Goal: Task Accomplishment & Management: Manage account settings

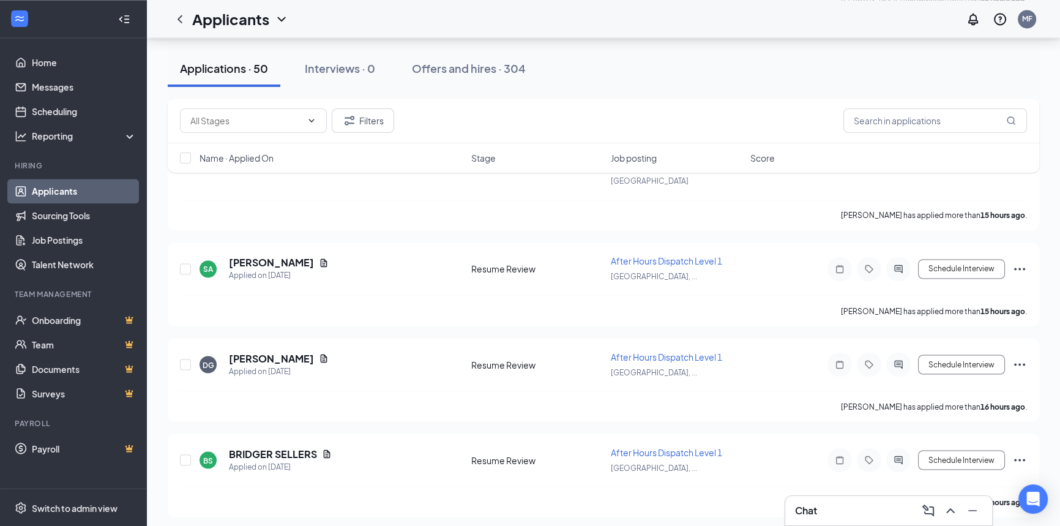
scroll to position [2615, 0]
click at [61, 242] on link "Job Postings" at bounding box center [84, 240] width 105 height 24
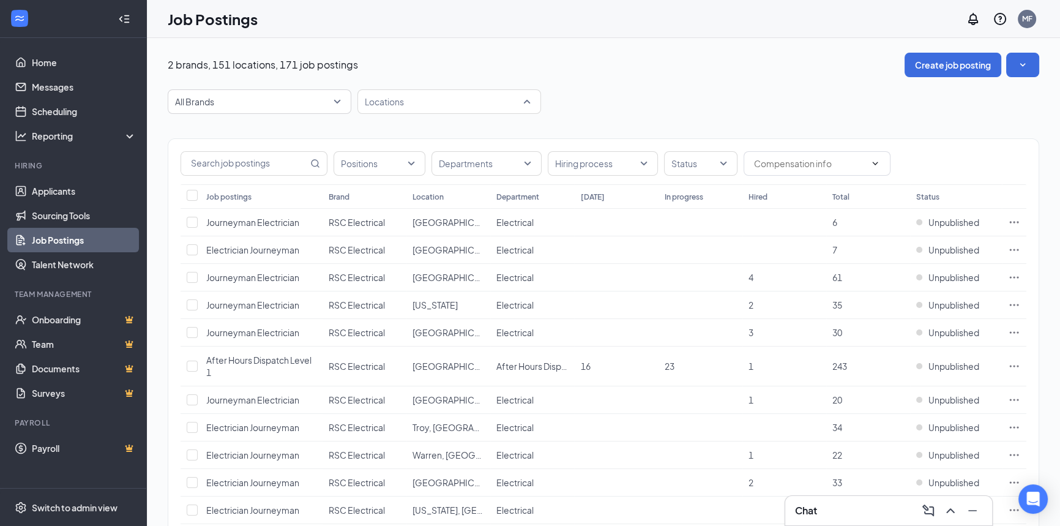
click at [395, 95] on div at bounding box center [443, 102] width 165 height 20
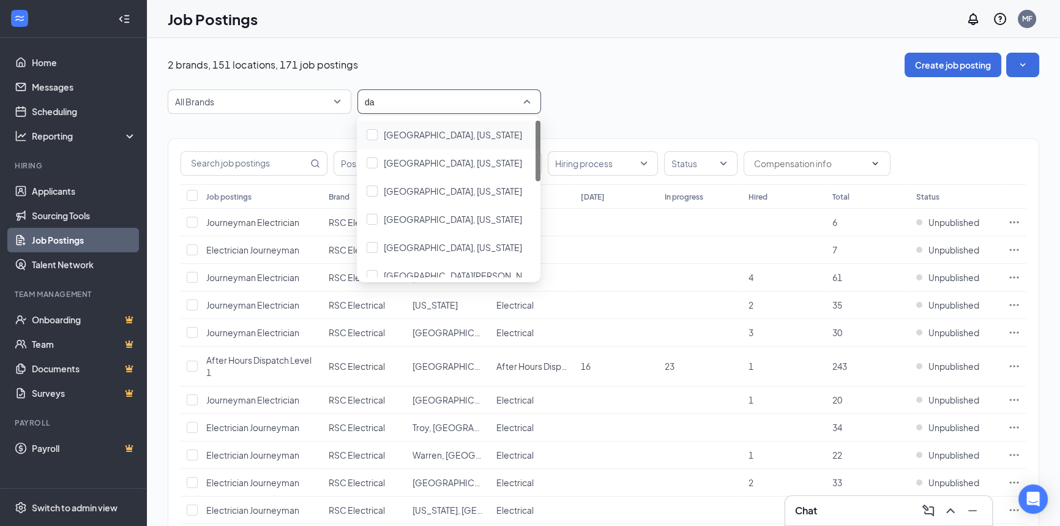
type input "d"
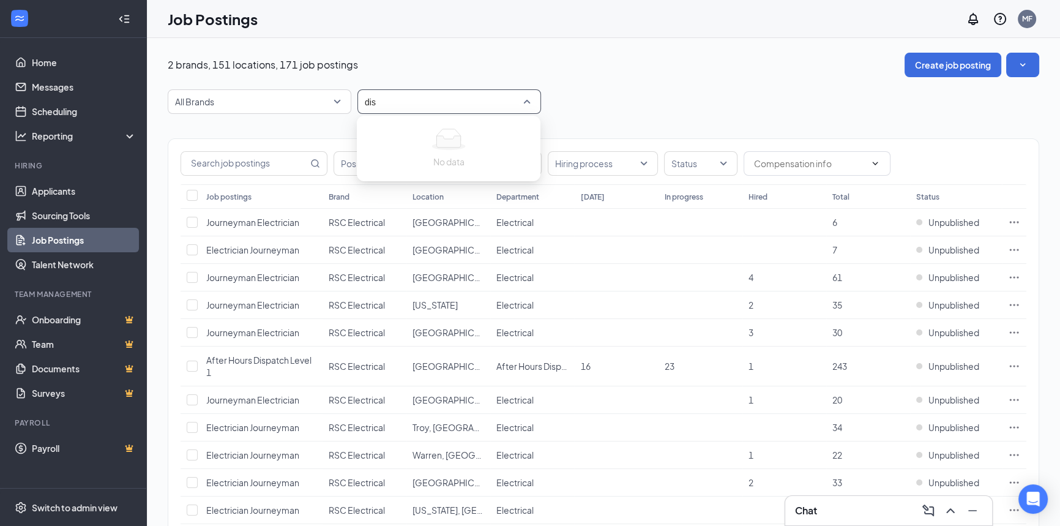
type input "di"
drag, startPoint x: 280, startPoint y: 164, endPoint x: 305, endPoint y: 152, distance: 27.7
click at [279, 164] on input "text" at bounding box center [244, 163] width 127 height 23
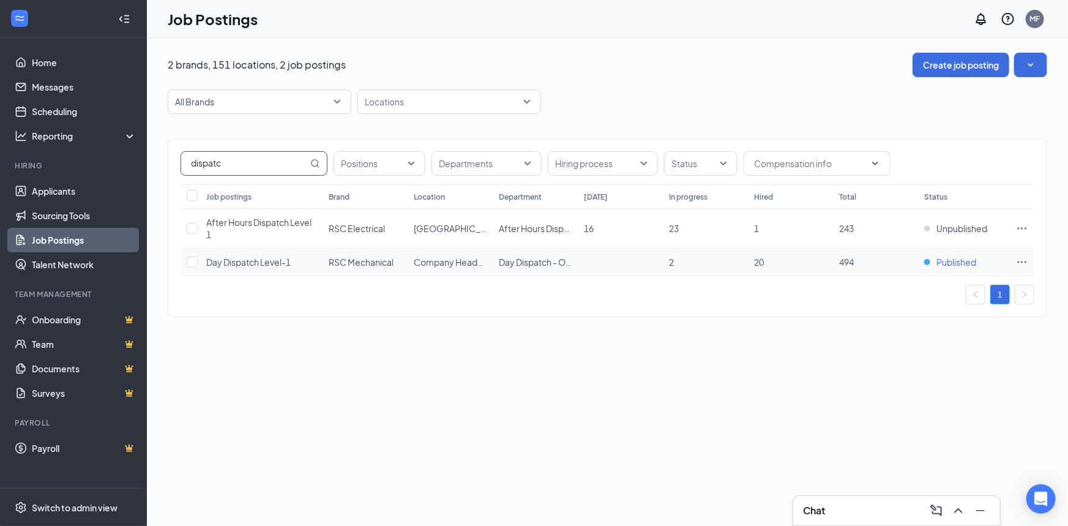
type input "dispatc"
click at [960, 257] on span "Published" at bounding box center [957, 262] width 40 height 12
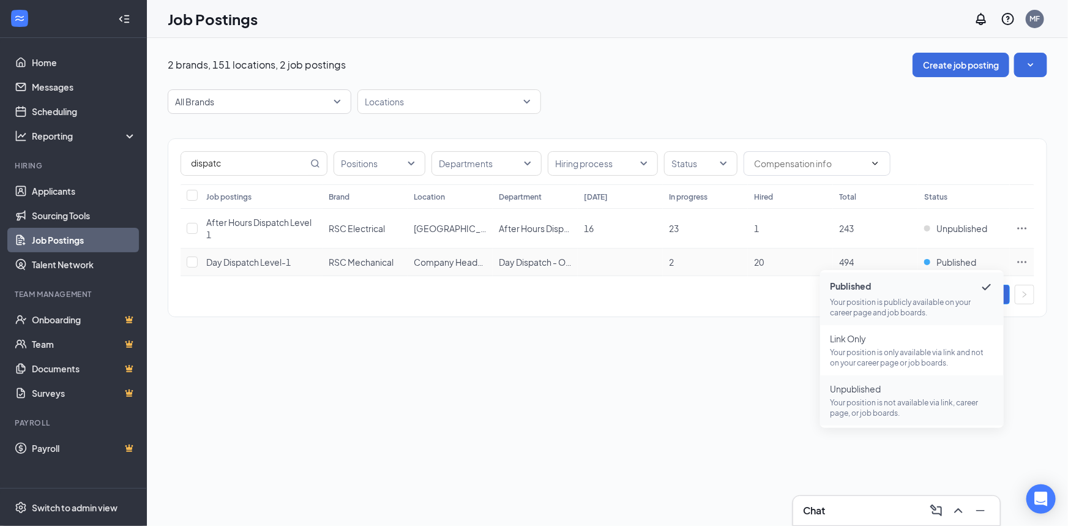
click at [891, 407] on p "Your position is not available via link, career page, or job boards." at bounding box center [912, 407] width 164 height 21
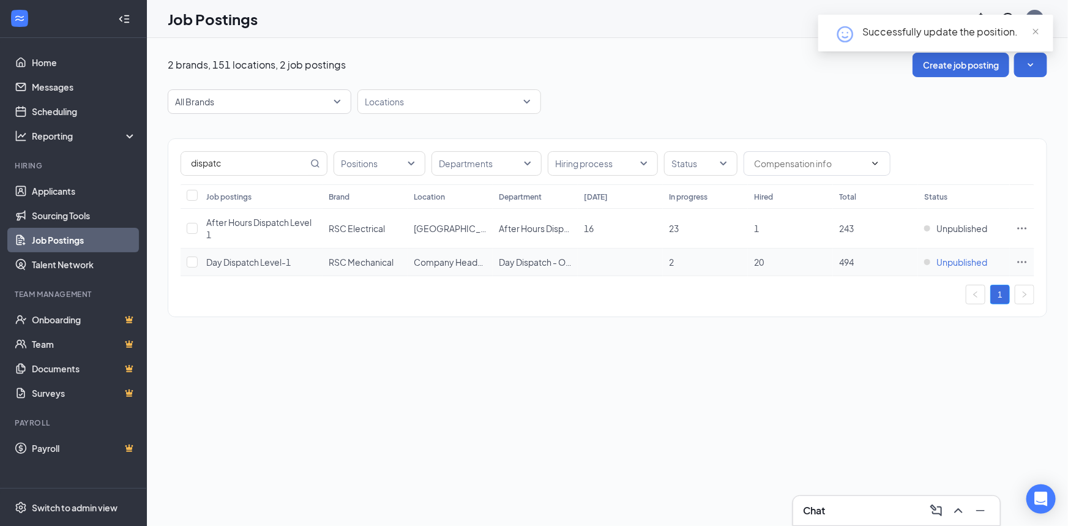
click at [936, 264] on div "Unpublished" at bounding box center [955, 262] width 63 height 12
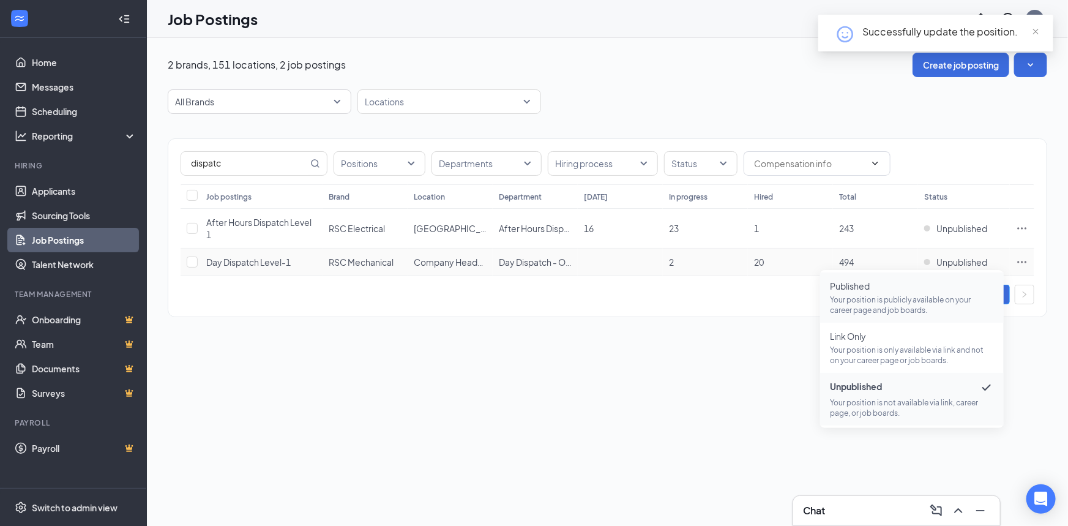
click at [933, 285] on span "Published" at bounding box center [912, 286] width 164 height 12
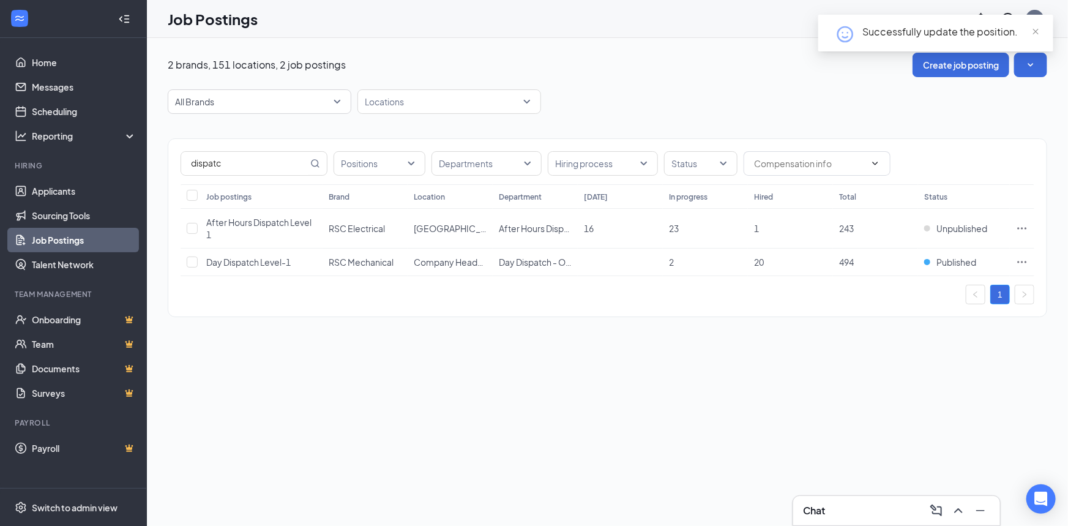
click at [908, 293] on div "1" at bounding box center [608, 295] width 854 height 20
click at [671, 315] on div "dispatc Positions Departments Hiring process Status Job postings Brand Location…" at bounding box center [608, 227] width 880 height 179
click at [94, 184] on link "Applicants" at bounding box center [84, 191] width 105 height 24
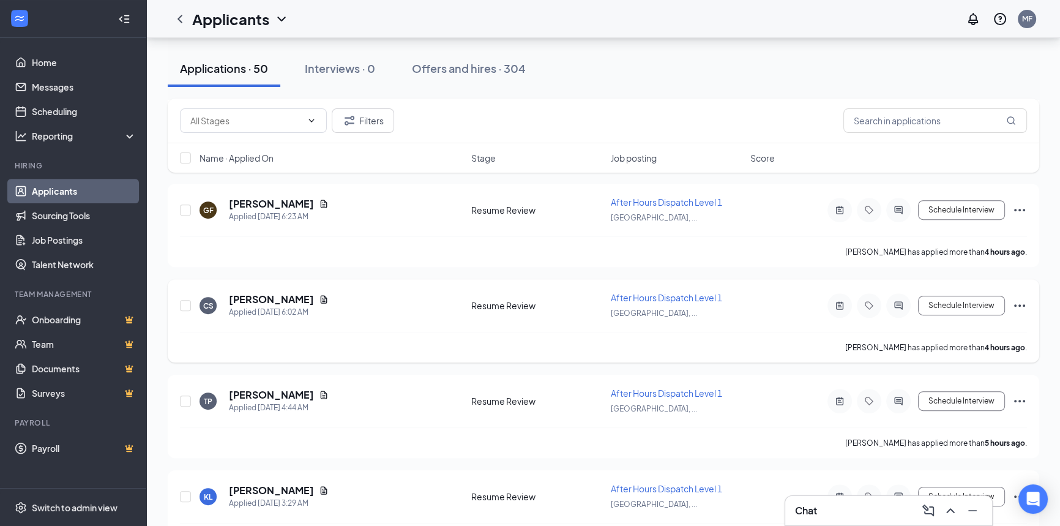
scroll to position [569, 0]
click at [900, 115] on input "text" at bounding box center [936, 120] width 184 height 24
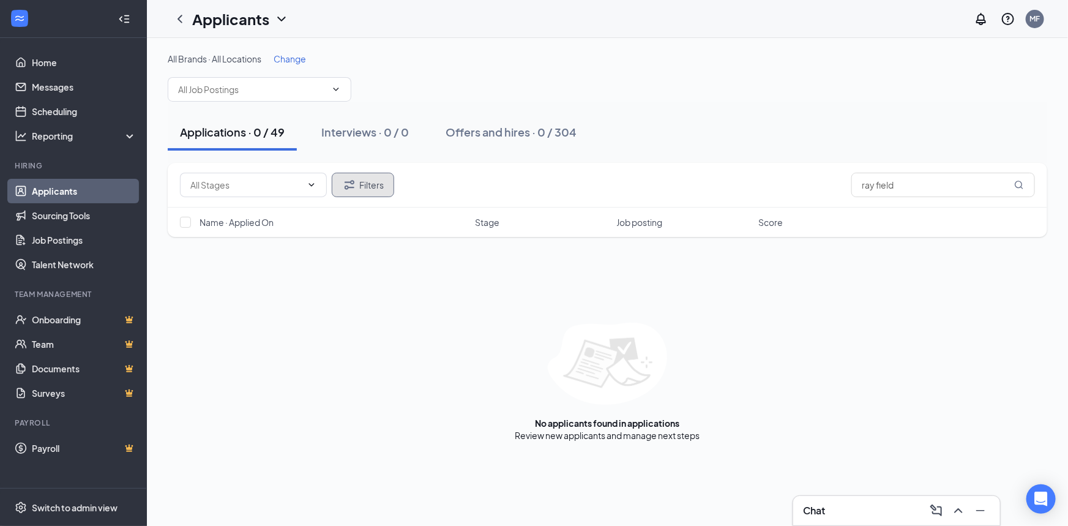
click at [374, 181] on button "Filters" at bounding box center [363, 185] width 62 height 24
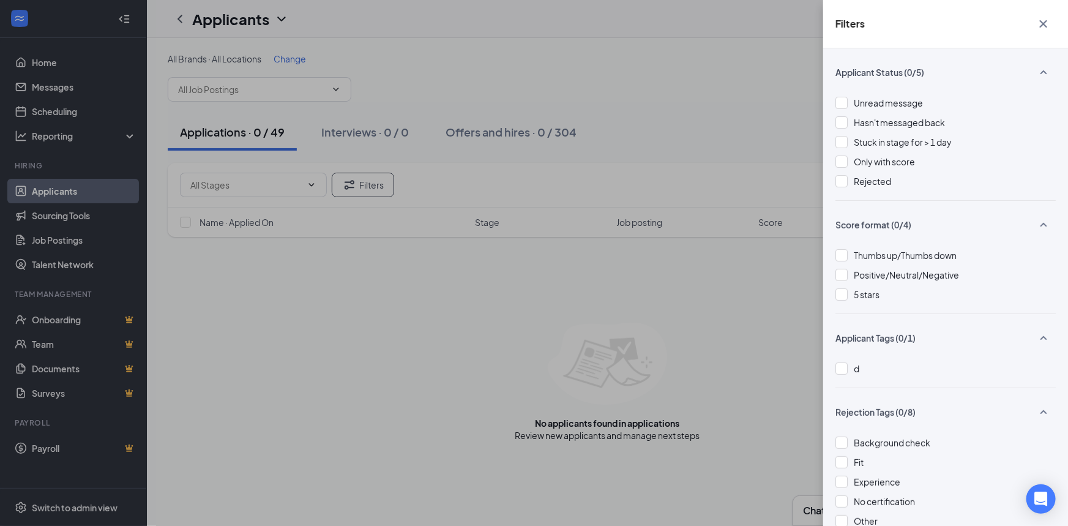
click at [834, 178] on div "Applicant Status (0/5) Unread message Hasn't messaged back Stuck in stage for >…" at bounding box center [945, 286] width 245 height 477
click at [837, 178] on div at bounding box center [842, 181] width 12 height 12
click at [734, 152] on div "Filters Applicant Status (1/5) Unread message Hasn't messaged back Stuck in sta…" at bounding box center [534, 263] width 1068 height 526
click at [735, 152] on div "Filters Applicant Status (1/5) Unread message Hasn't messaged back Stuck in sta…" at bounding box center [534, 263] width 1068 height 526
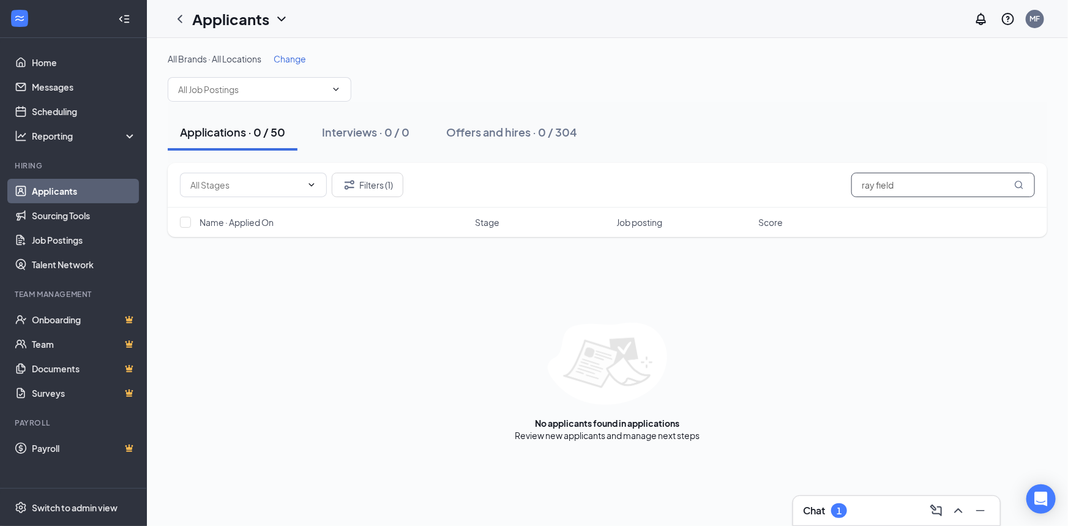
drag, startPoint x: 933, startPoint y: 187, endPoint x: 355, endPoint y: 163, distance: 578.4
click at [355, 163] on div "Filters (1) ray field" at bounding box center [608, 185] width 880 height 45
drag, startPoint x: 914, startPoint y: 184, endPoint x: 634, endPoint y: 100, distance: 292.1
click at [637, 149] on div "All Brands · All Locations Change Applications · 0 / 50 Interviews · 0 / 0 Offe…" at bounding box center [608, 247] width 880 height 389
drag, startPoint x: 904, startPoint y: 184, endPoint x: 593, endPoint y: 173, distance: 311.2
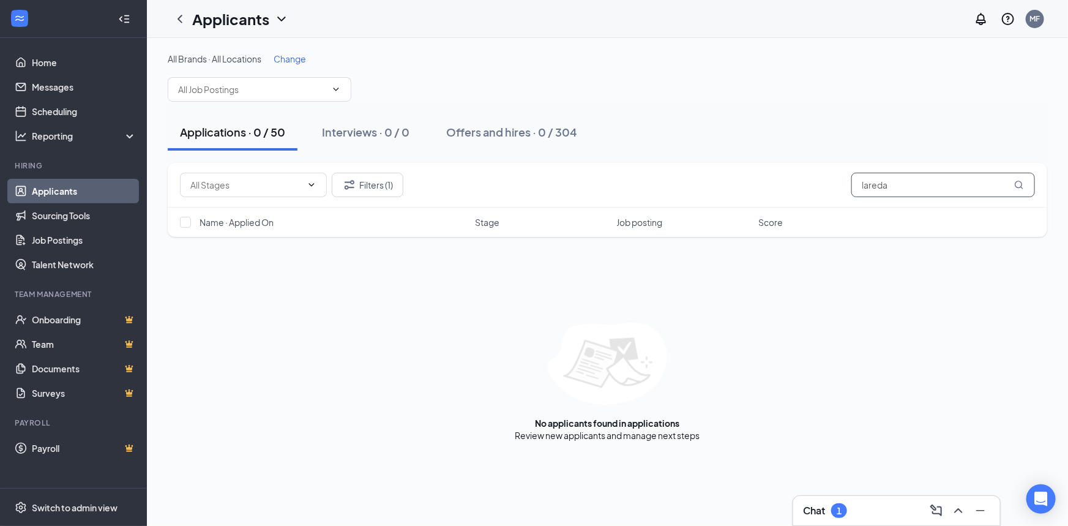
click at [593, 173] on div "Filters (1) lareda" at bounding box center [607, 185] width 855 height 24
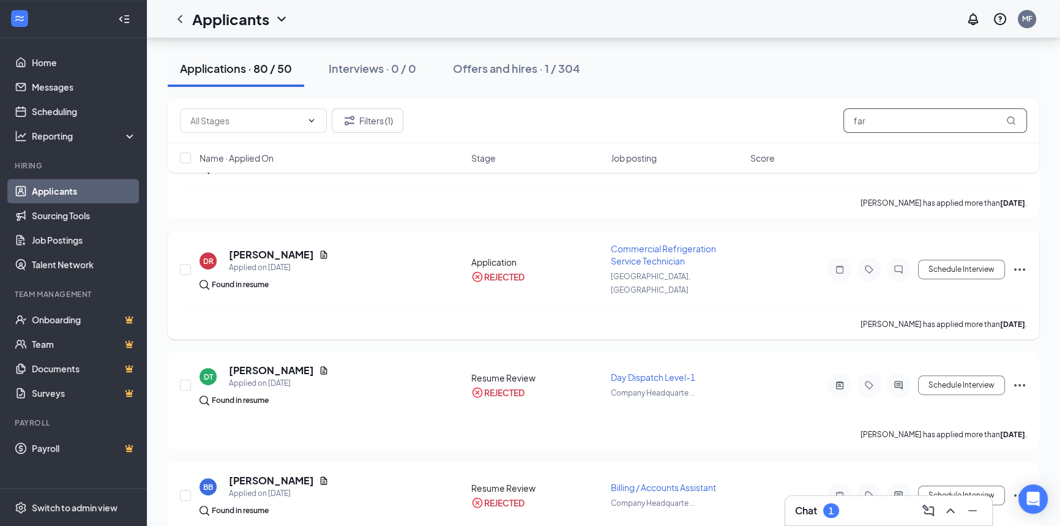
scroll to position [798, 0]
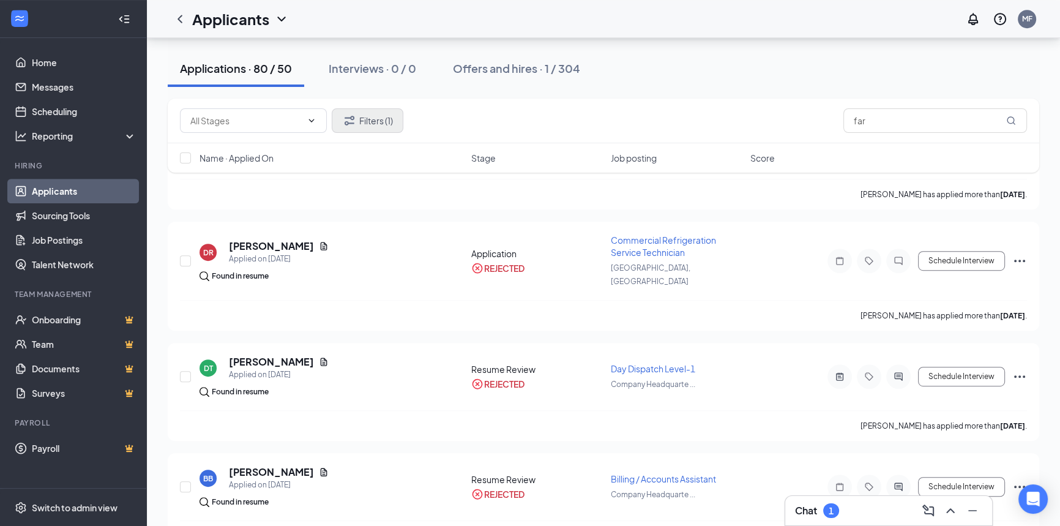
drag, startPoint x: 329, startPoint y: 107, endPoint x: 348, endPoint y: 118, distance: 21.6
click at [341, 114] on div "Filters (1) far" at bounding box center [604, 121] width 872 height 45
click at [350, 118] on icon "Filter" at bounding box center [350, 120] width 10 height 9
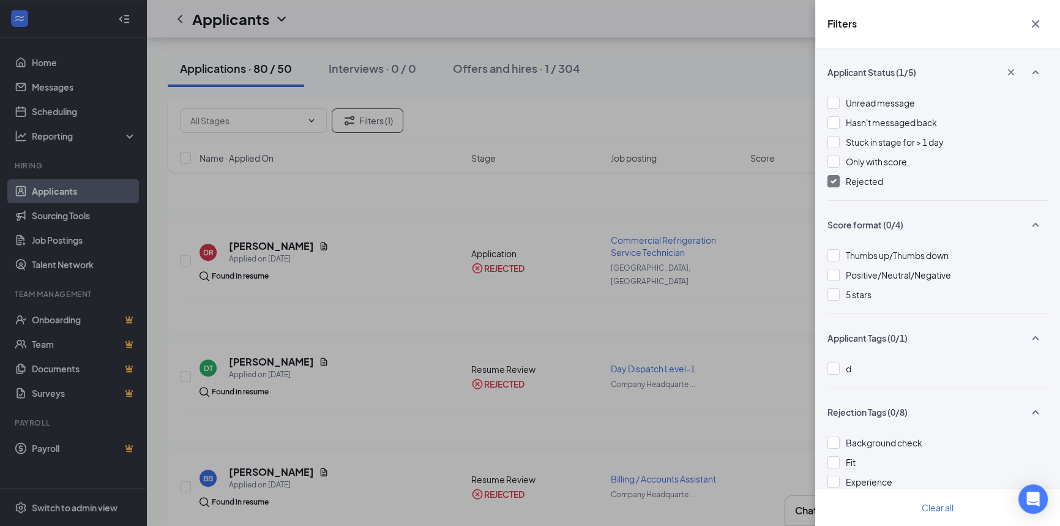
click at [833, 179] on img at bounding box center [834, 181] width 6 height 5
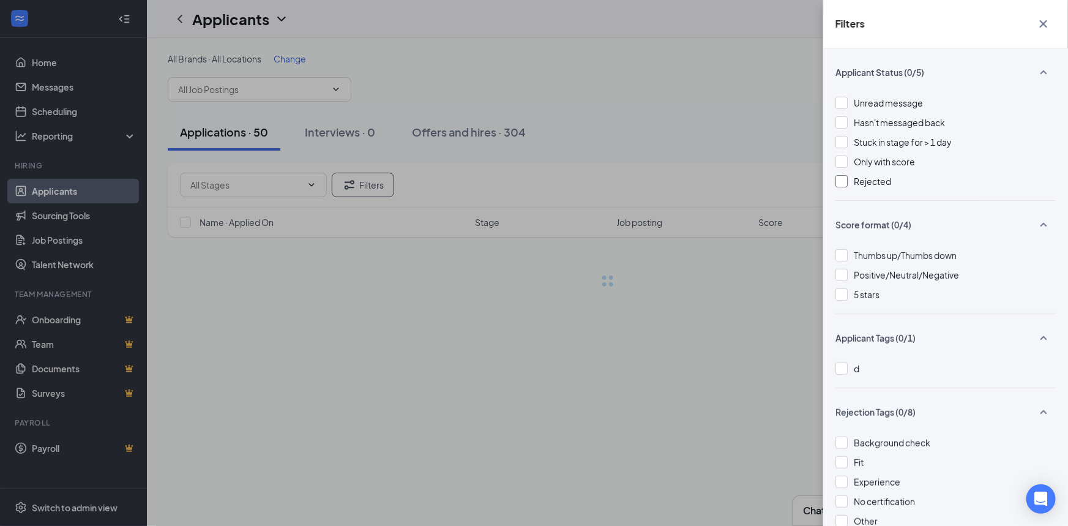
click at [623, 168] on div "Filters Applicant Status (0/5) Unread message Hasn't messaged back Stuck in sta…" at bounding box center [534, 263] width 1068 height 526
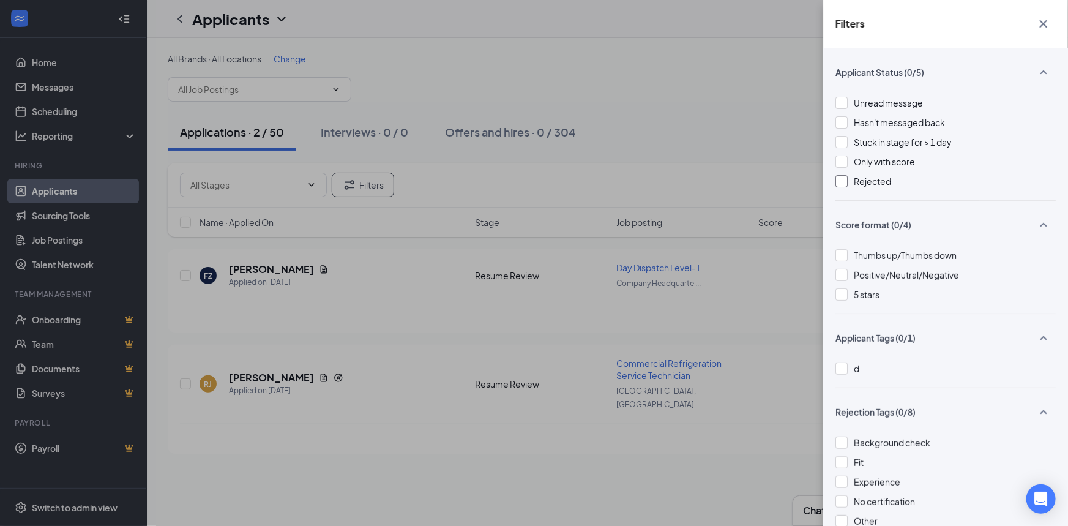
click at [458, 288] on div "Filters Applicant Status (0/5) Unread message Hasn't messaged back Stuck in sta…" at bounding box center [534, 263] width 1068 height 526
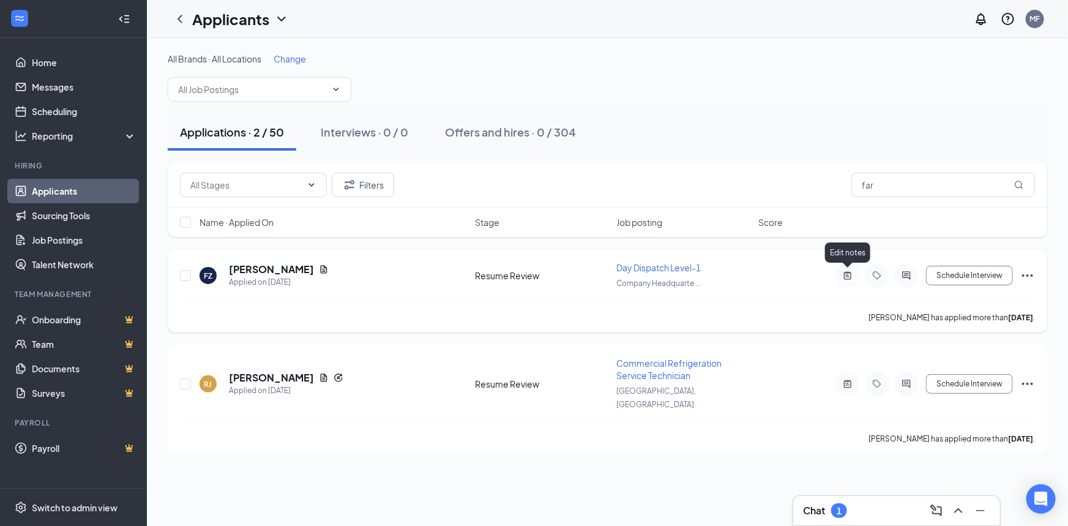
click at [845, 279] on icon "ActiveNote" at bounding box center [848, 276] width 15 height 10
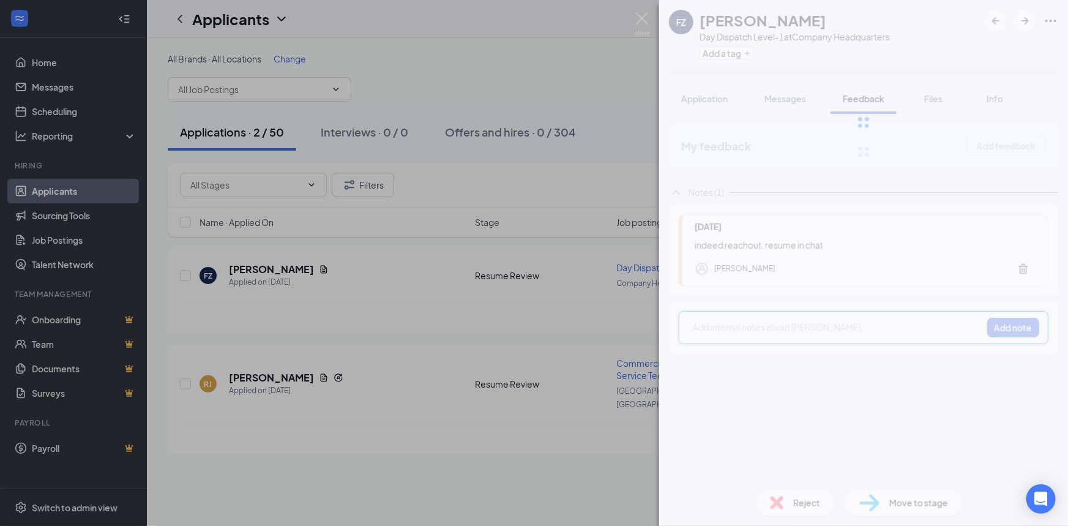
drag, startPoint x: 567, startPoint y: 110, endPoint x: 571, endPoint y: 101, distance: 9.1
click at [568, 105] on div "FZ [PERSON_NAME] Day Dispatch Level-1 at Company Headquarters Add a tag Applica…" at bounding box center [534, 263] width 1068 height 526
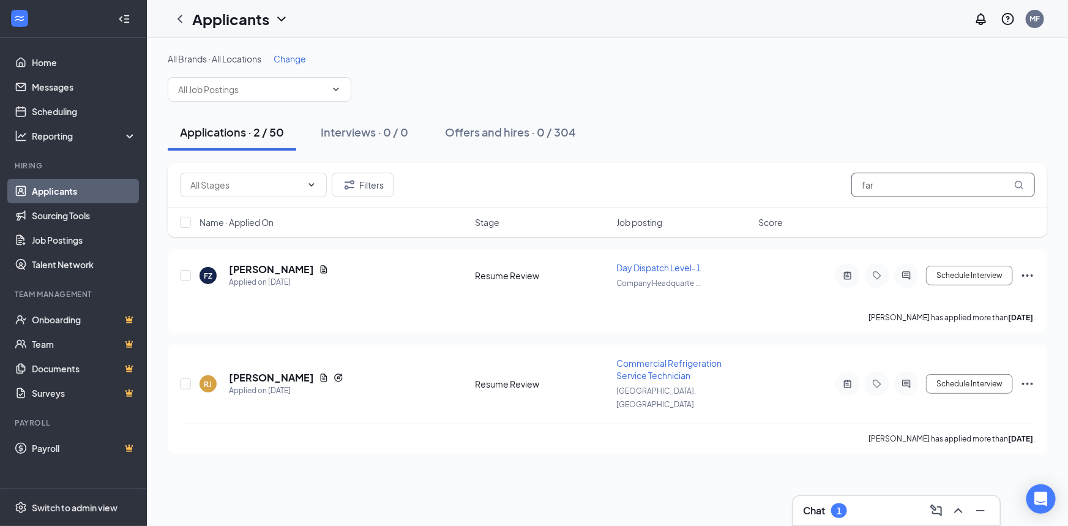
drag, startPoint x: 900, startPoint y: 178, endPoint x: 631, endPoint y: 152, distance: 269.9
click at [630, 173] on div "Filters far" at bounding box center [607, 185] width 855 height 24
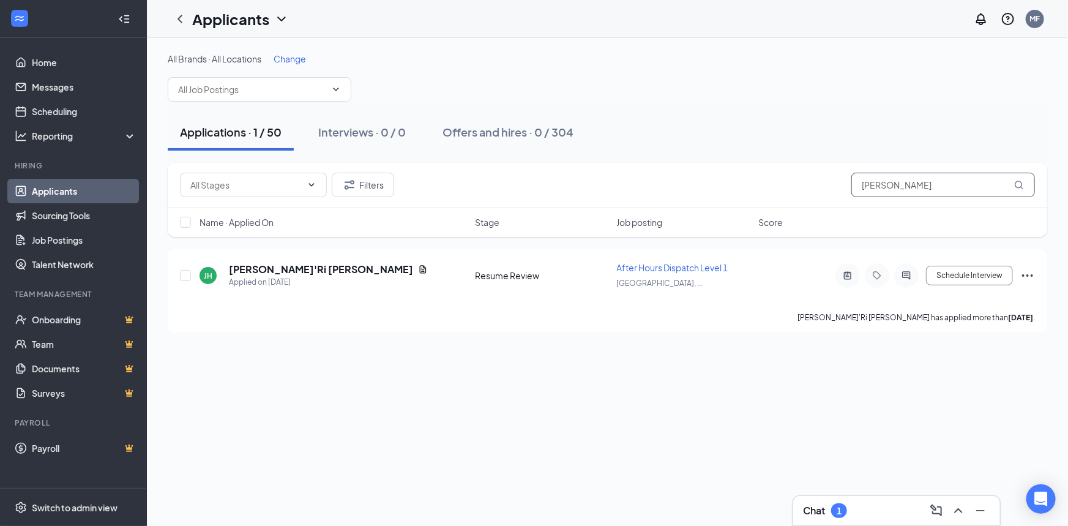
drag, startPoint x: 912, startPoint y: 187, endPoint x: 616, endPoint y: 166, distance: 297.1
click at [585, 208] on div "Filters [PERSON_NAME] Name · Applied On Stage Job posting Score" at bounding box center [608, 200] width 880 height 74
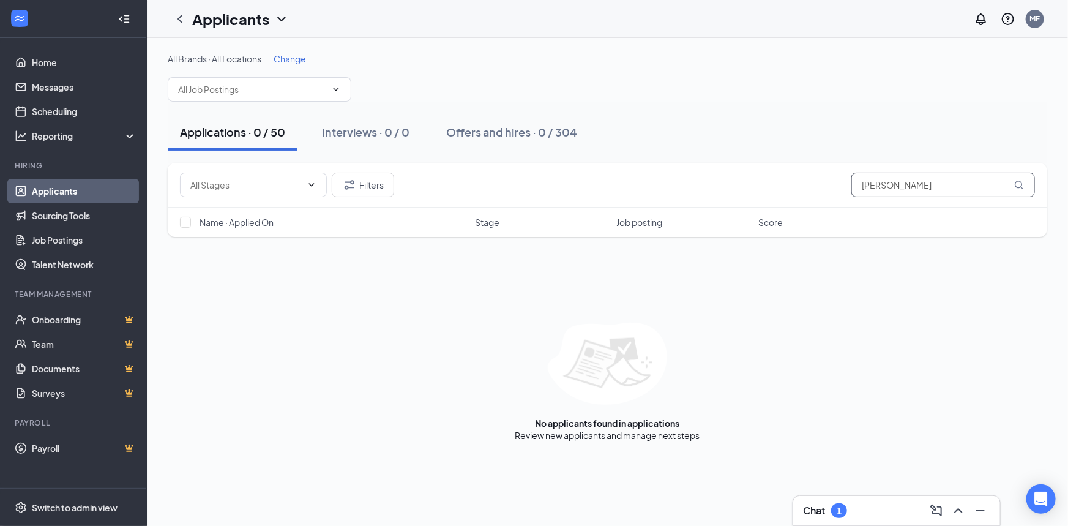
drag, startPoint x: 963, startPoint y: 188, endPoint x: 582, endPoint y: 85, distance: 395.0
click at [579, 100] on div "All Brands · All Locations Change Applications · 0 / 50 Interviews · 0 / 0 Offe…" at bounding box center [608, 247] width 880 height 389
drag, startPoint x: 897, startPoint y: 188, endPoint x: 623, endPoint y: 118, distance: 282.6
click at [608, 174] on div "Filters lareda" at bounding box center [607, 185] width 855 height 24
drag, startPoint x: 902, startPoint y: 184, endPoint x: 615, endPoint y: 196, distance: 287.4
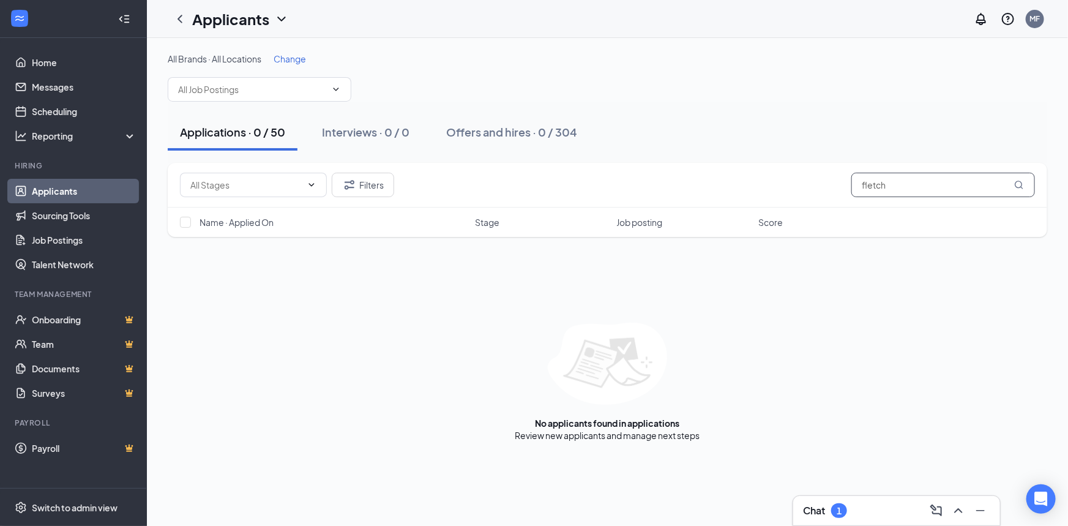
click at [615, 197] on div "Filters fletch" at bounding box center [608, 185] width 880 height 45
type input "[PERSON_NAME]"
click at [372, 181] on button "Filters" at bounding box center [363, 185] width 62 height 24
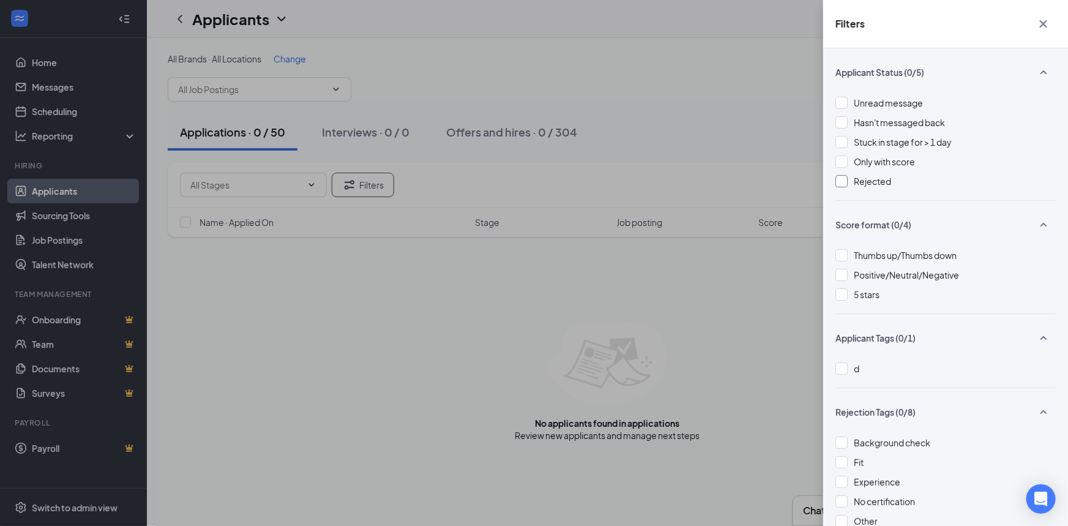
click at [858, 180] on span "Rejected" at bounding box center [872, 181] width 37 height 11
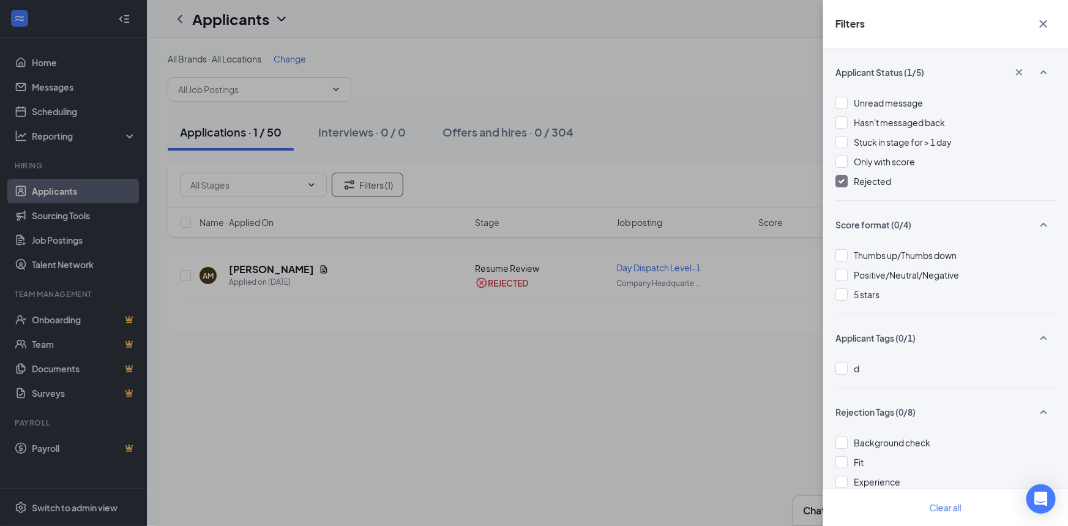
click at [480, 353] on div "Filters Applicant Status (1/5) Unread message Hasn't messaged back Stuck in sta…" at bounding box center [534, 263] width 1068 height 526
click at [781, 287] on div "Filters Applicant Status (1/5) Unread message Hasn't messaged back Stuck in sta…" at bounding box center [534, 263] width 1068 height 526
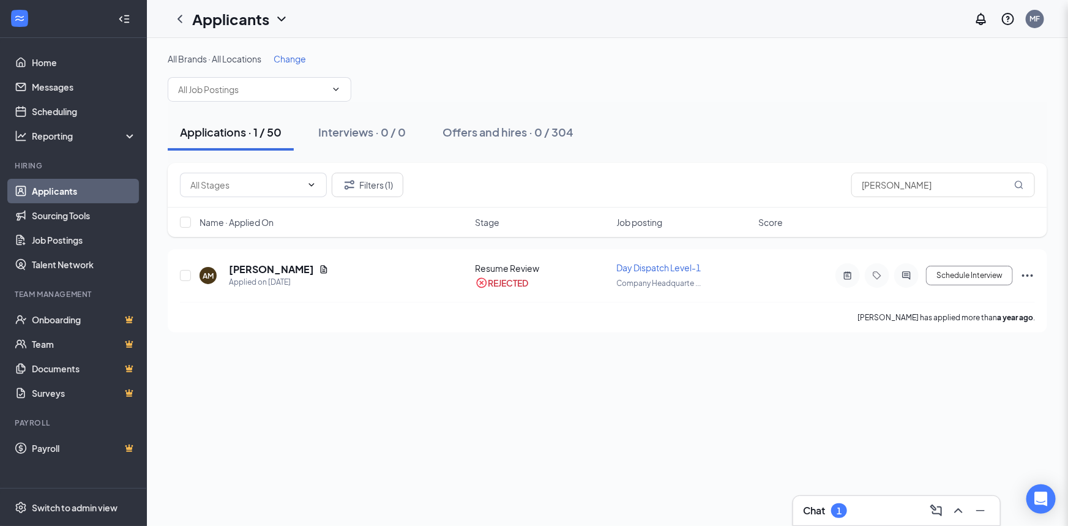
click at [841, 275] on icon "ActiveNote" at bounding box center [848, 276] width 15 height 10
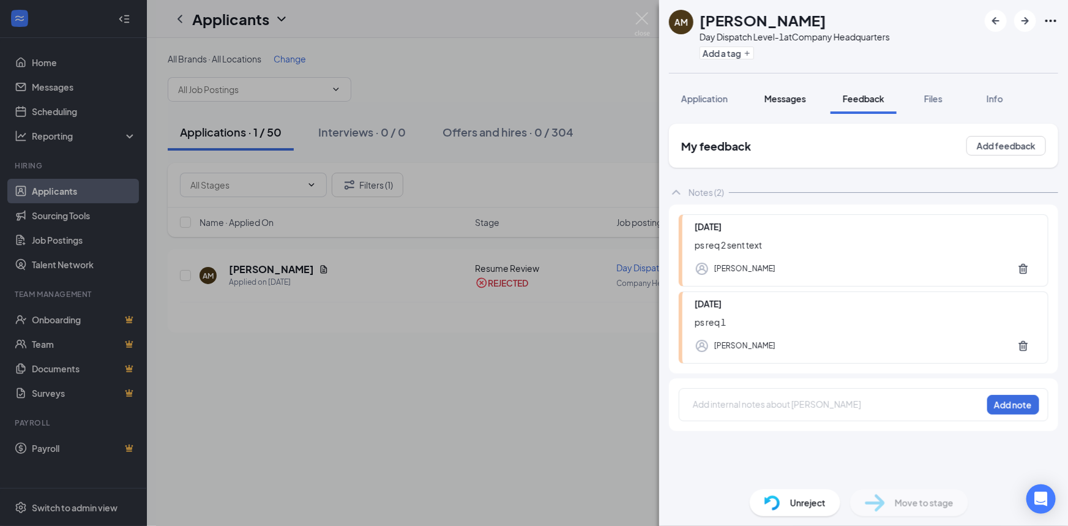
click at [809, 97] on button "Messages" at bounding box center [785, 98] width 66 height 31
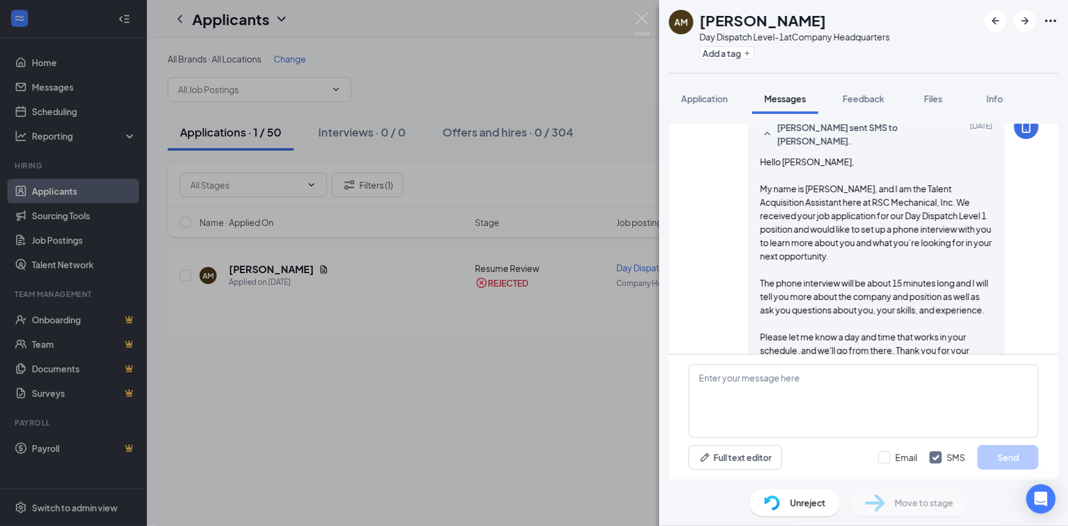
scroll to position [162, 0]
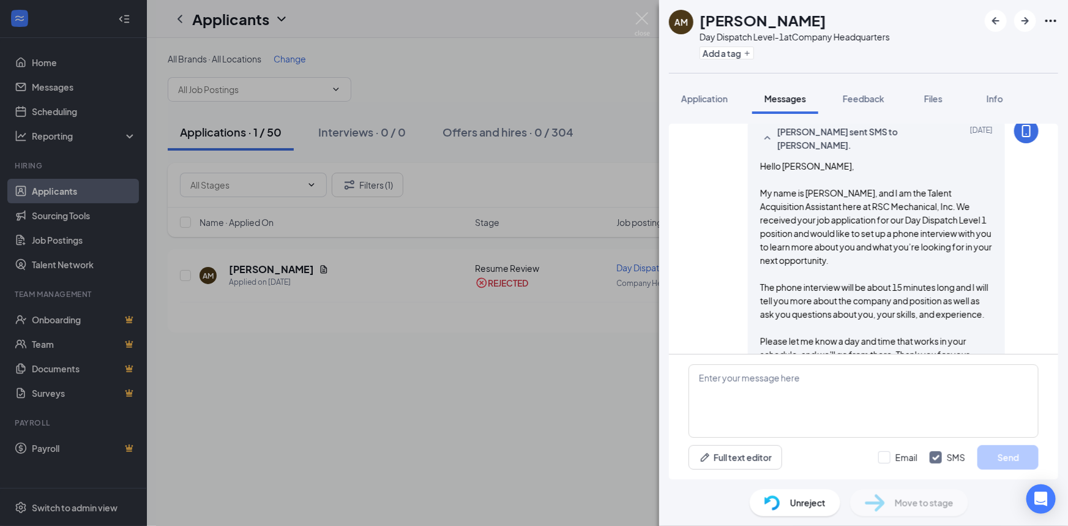
click at [260, 322] on div "AM [PERSON_NAME] Day Dispatch Level-1 at Company Headquarters Add a tag Applica…" at bounding box center [534, 263] width 1068 height 526
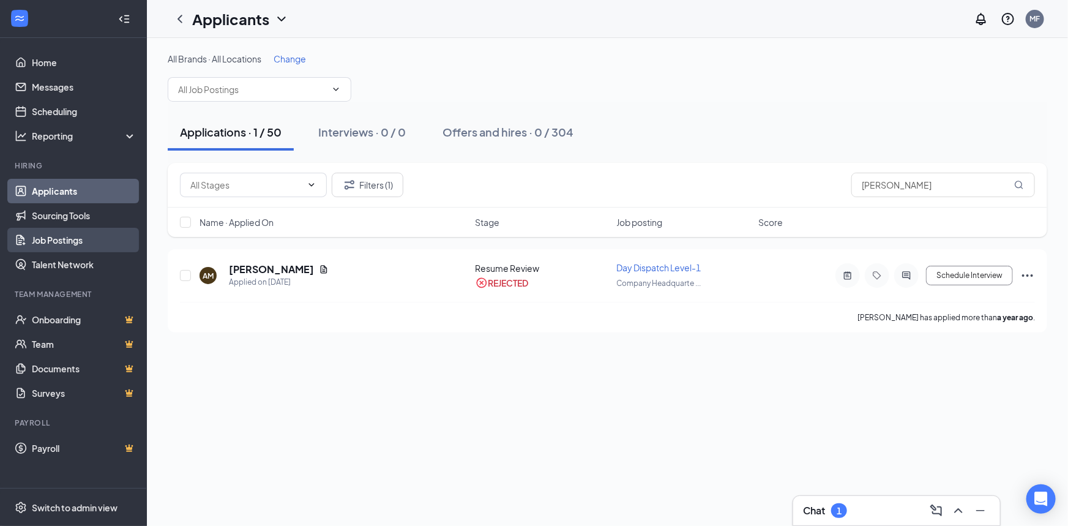
click at [89, 250] on link "Job Postings" at bounding box center [84, 240] width 105 height 24
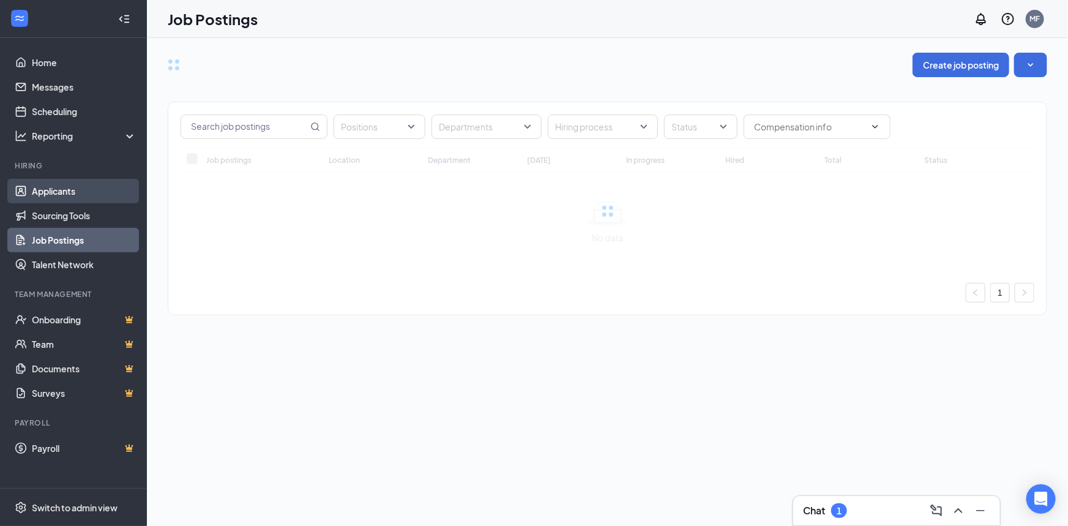
click at [92, 198] on link "Applicants" at bounding box center [84, 191] width 105 height 24
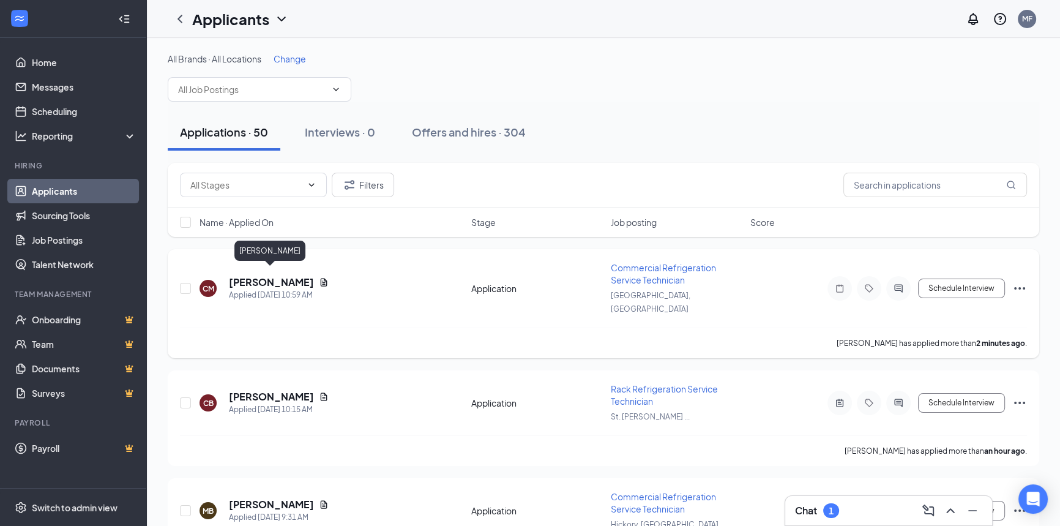
click at [269, 275] on h5 "[PERSON_NAME]" at bounding box center [271, 281] width 85 height 13
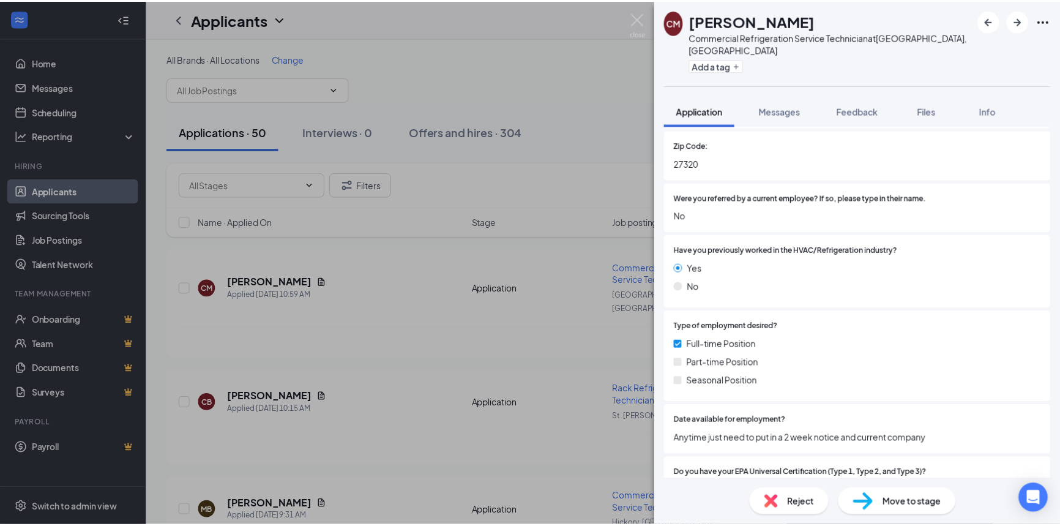
scroll to position [445, 0]
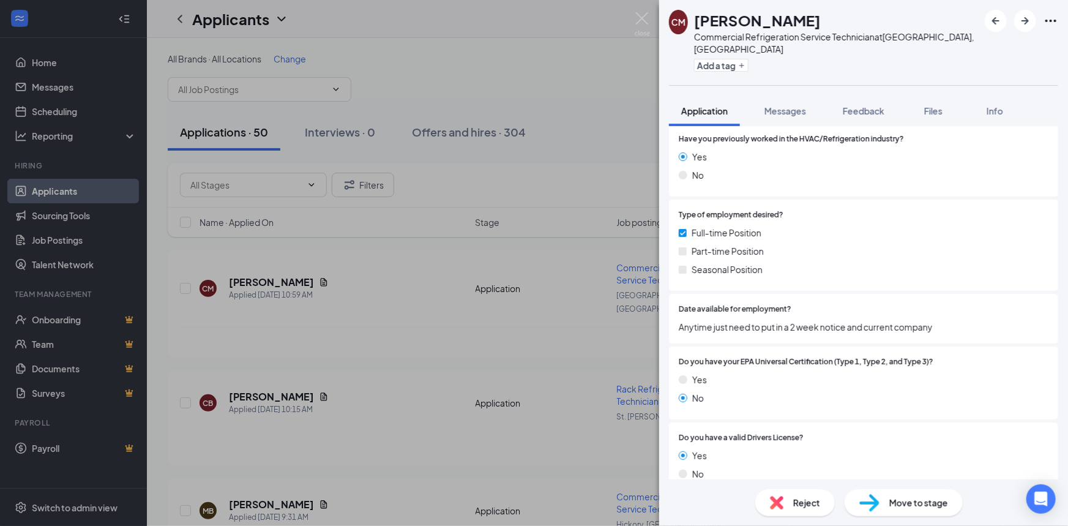
click at [386, 420] on div "CM [PERSON_NAME] Commercial Refrigeration Service Technician at [GEOGRAPHIC_DAT…" at bounding box center [534, 263] width 1068 height 526
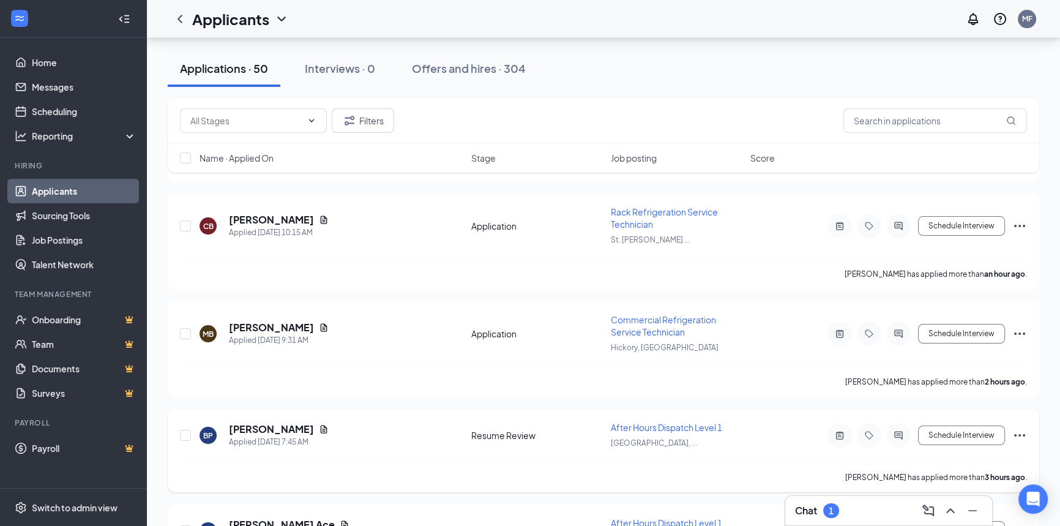
scroll to position [278, 0]
